Goal: Find specific page/section

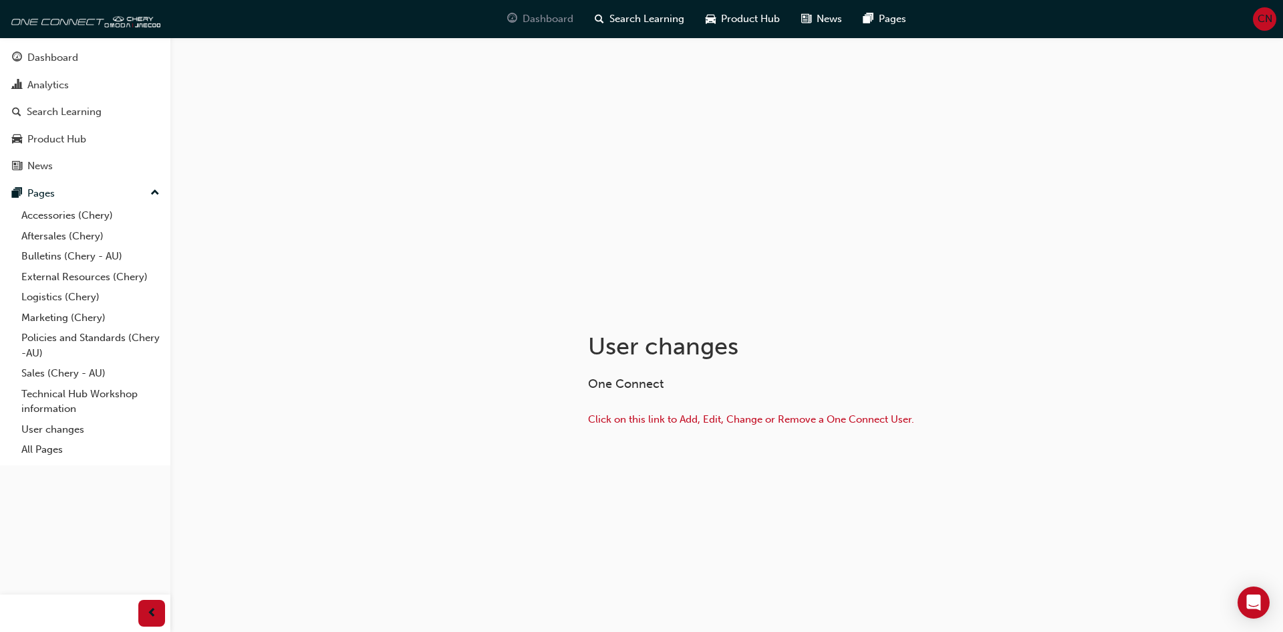
click at [537, 23] on span "Dashboard" at bounding box center [548, 18] width 51 height 15
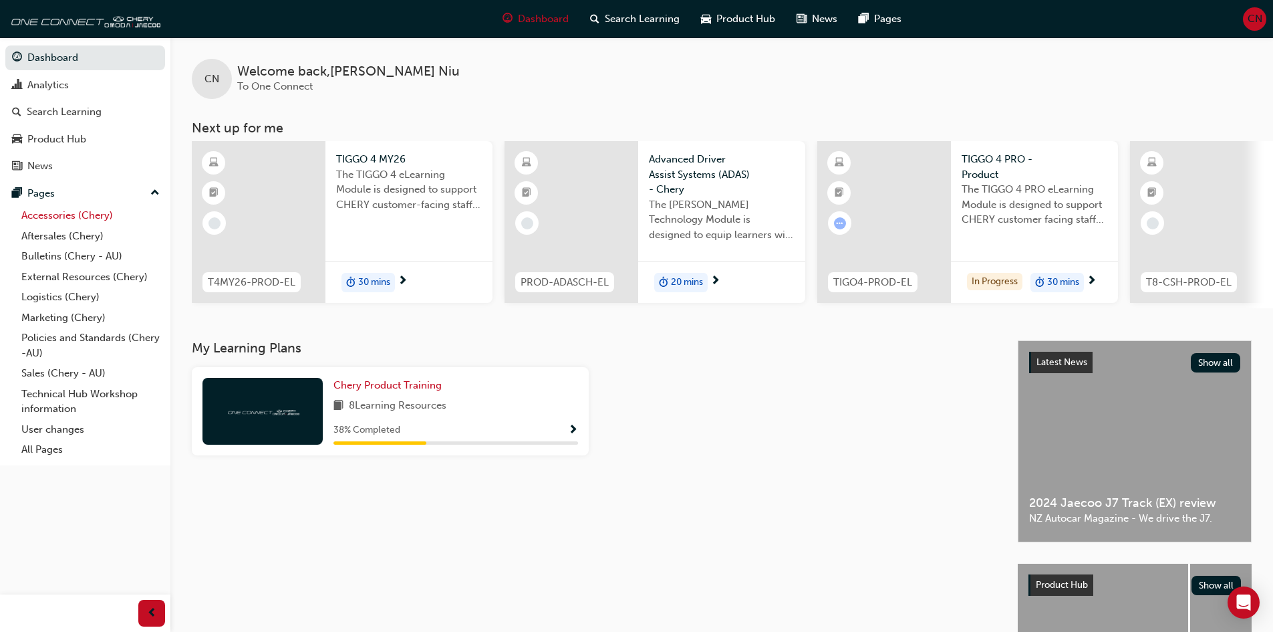
click at [30, 216] on link "Accessories (Chery)" at bounding box center [90, 215] width 149 height 21
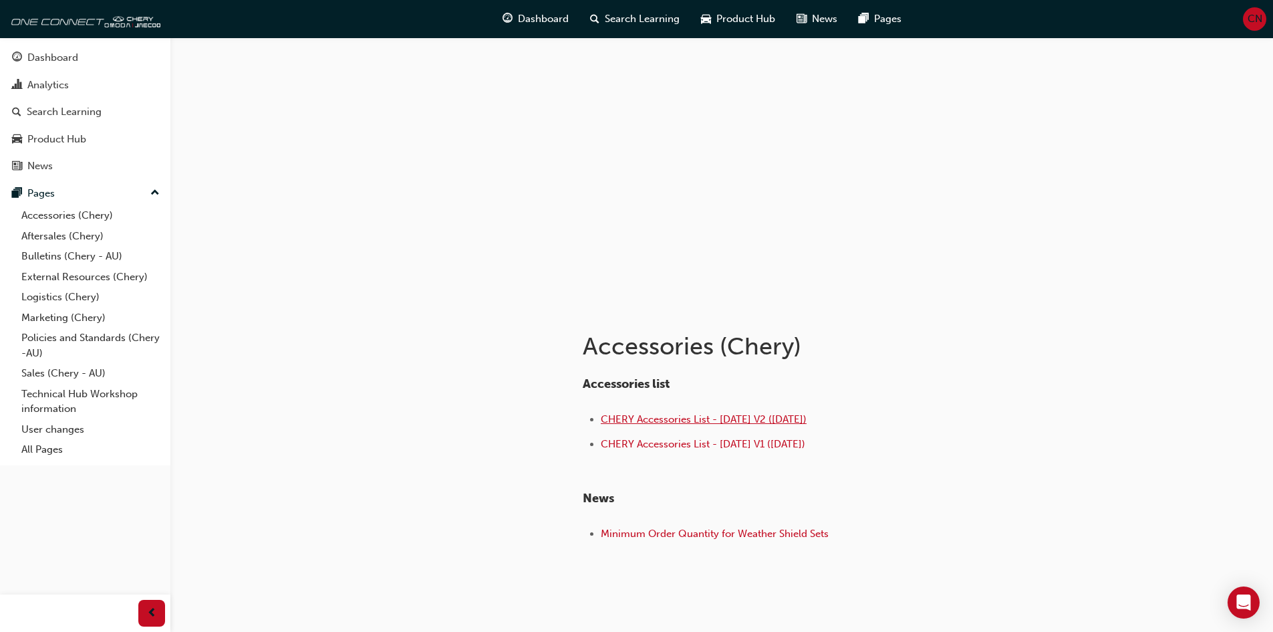
click at [697, 424] on span "CHERY Accessories List - [DATE] V2 ([DATE])" at bounding box center [704, 419] width 206 height 12
click at [68, 235] on link "Aftersales (Chery)" at bounding box center [90, 236] width 149 height 21
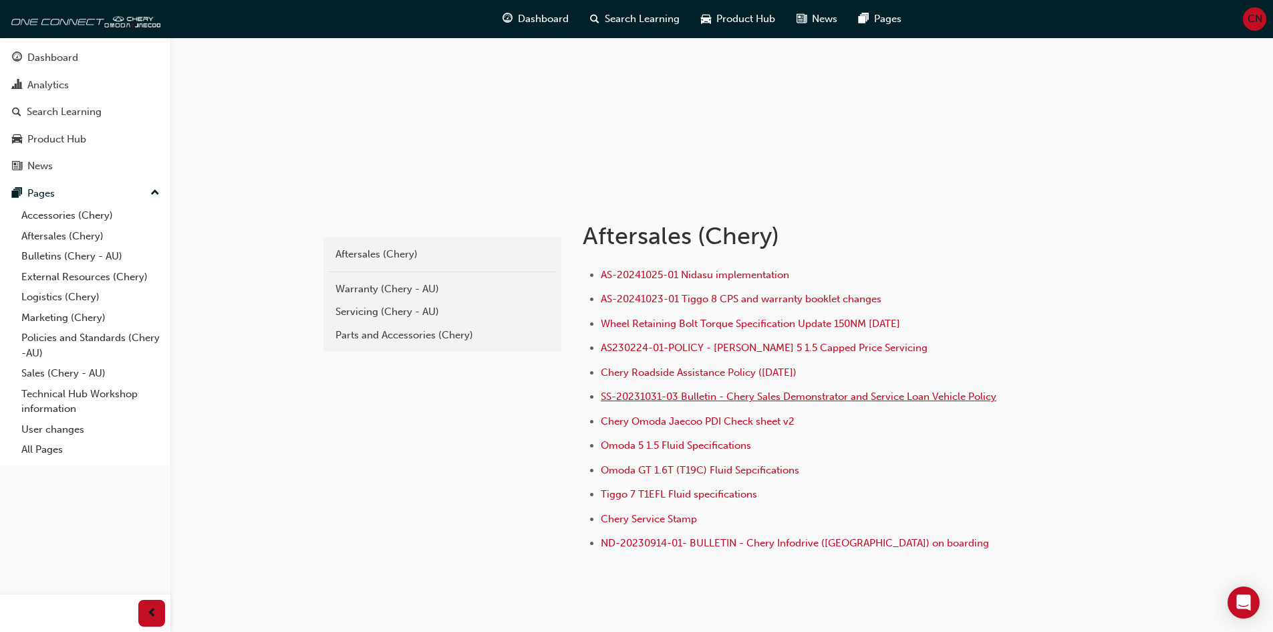
scroll to position [134, 0]
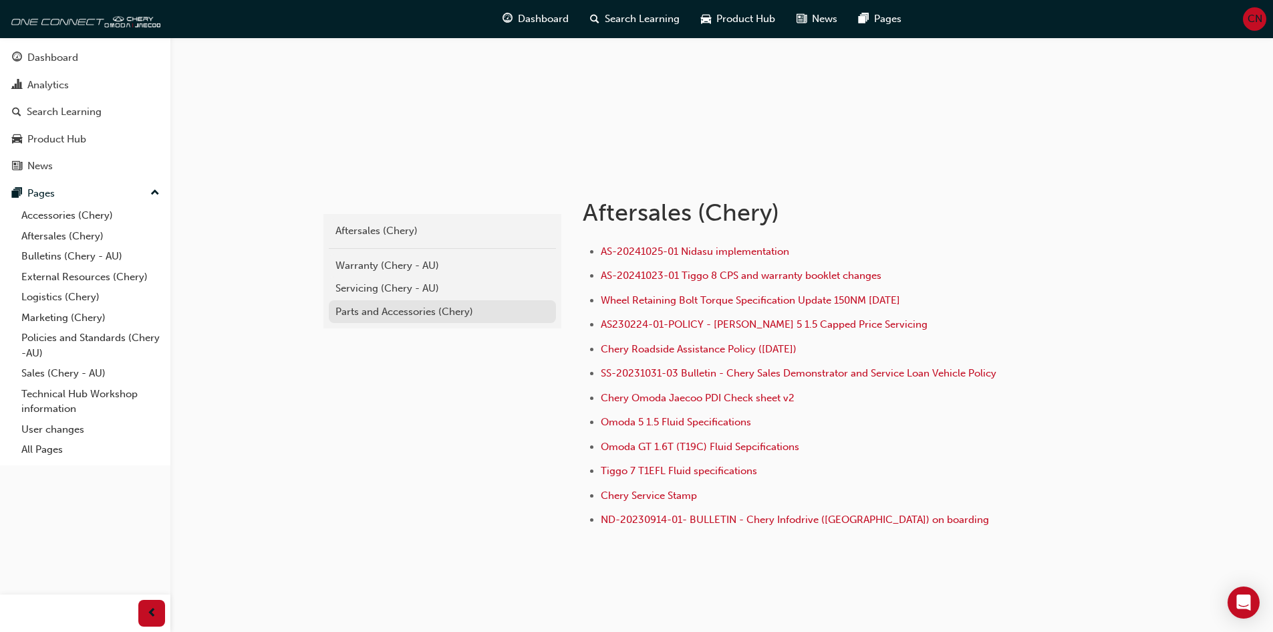
click at [385, 315] on div "Parts and Accessories (Chery)" at bounding box center [443, 311] width 214 height 15
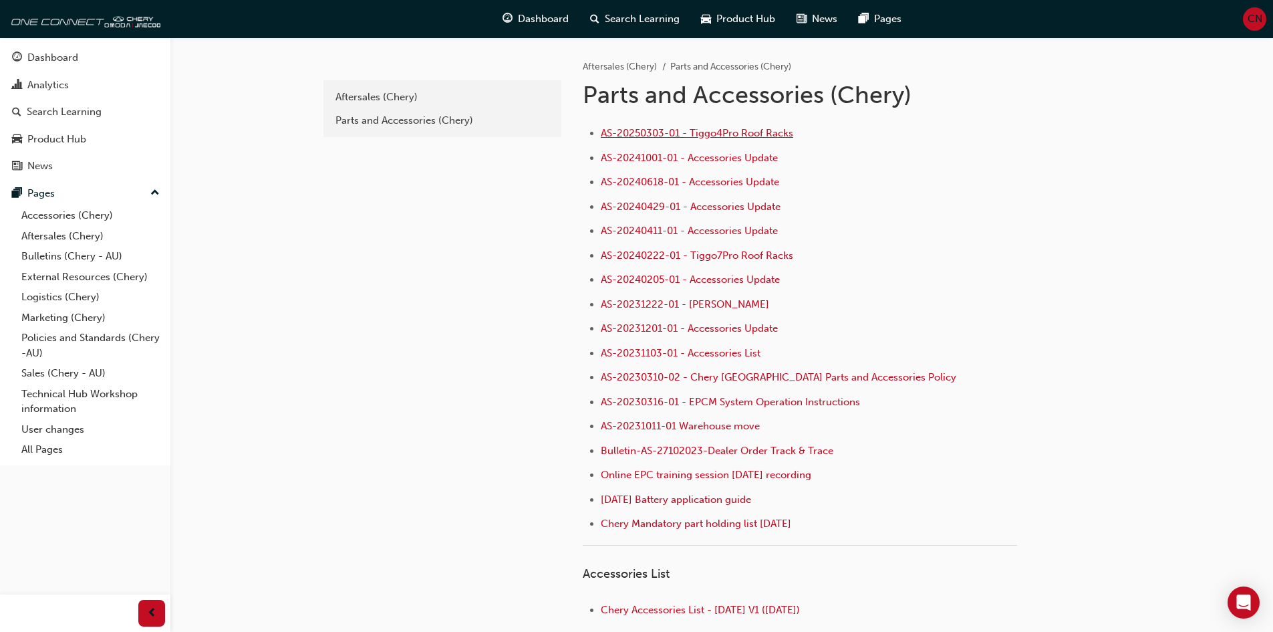
click at [727, 136] on span "AS-20250303-01 - Tiggo4Pro Roof Racks" at bounding box center [697, 133] width 193 height 12
